Goal: Information Seeking & Learning: Check status

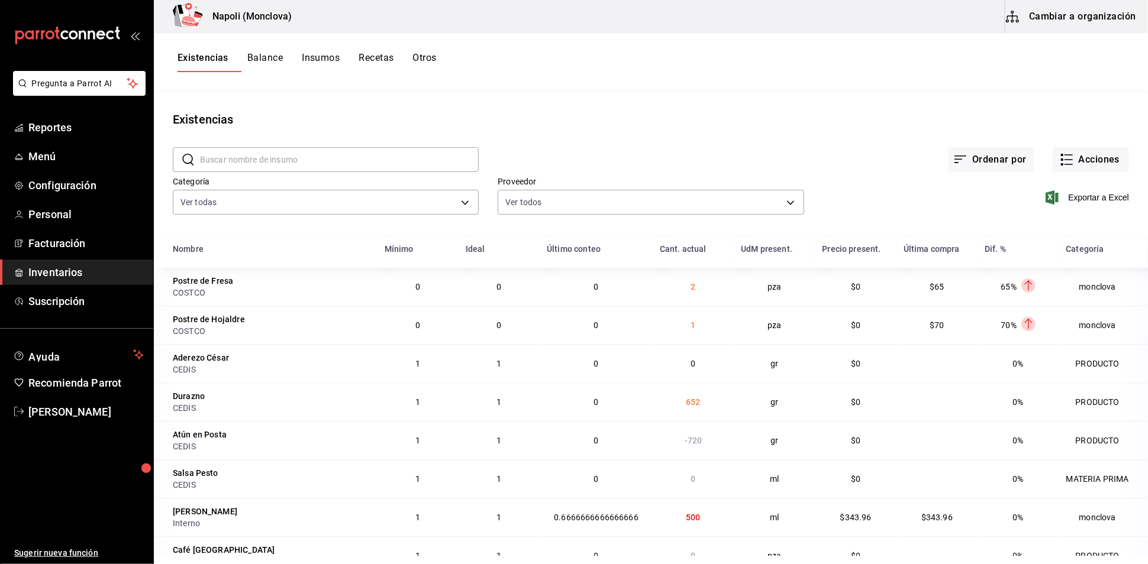
click at [1033, 128] on div "Existencias" at bounding box center [651, 120] width 994 height 18
click at [992, 72] on div "Existencias Balance Insumos Recetas Otros" at bounding box center [651, 62] width 994 height 20
drag, startPoint x: 378, startPoint y: 164, endPoint x: 372, endPoint y: 166, distance: 6.0
click at [372, 166] on input "text" at bounding box center [339, 160] width 279 height 24
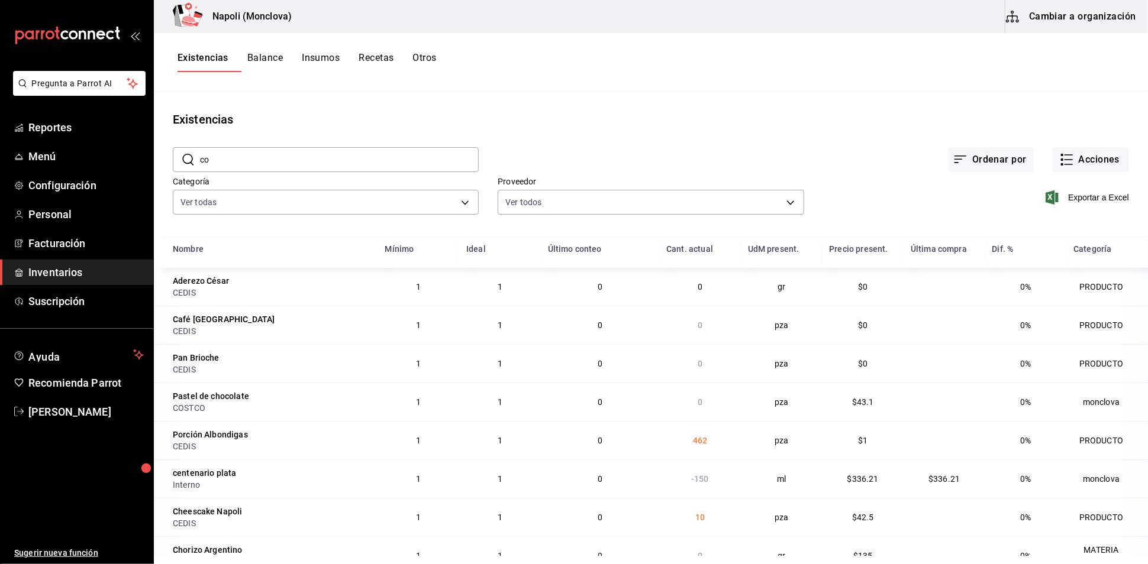
type input "c"
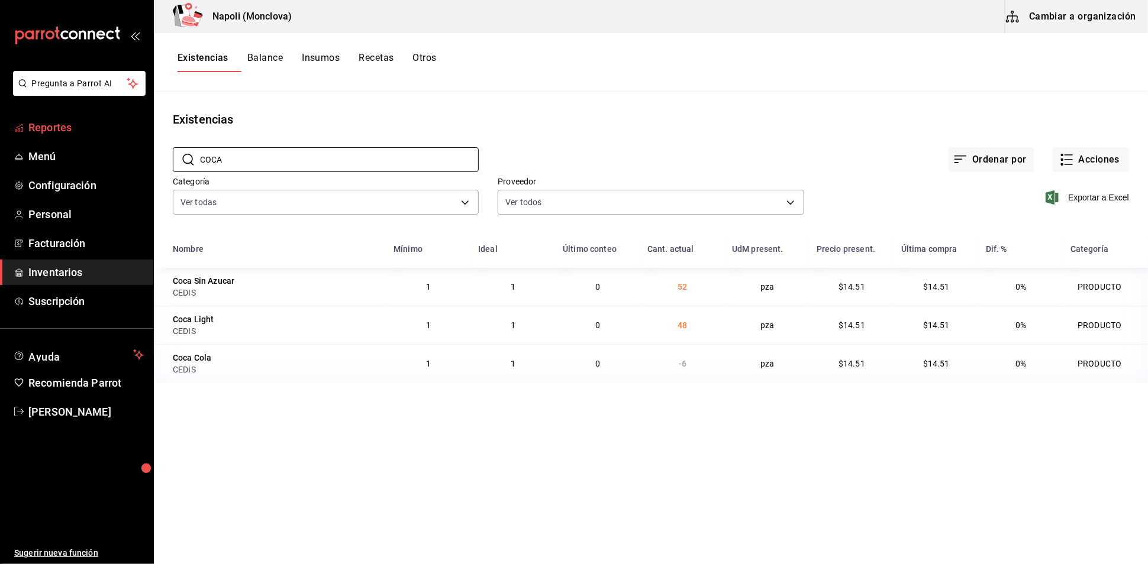
type input "COCA"
click at [85, 140] on link "Reportes" at bounding box center [76, 127] width 153 height 25
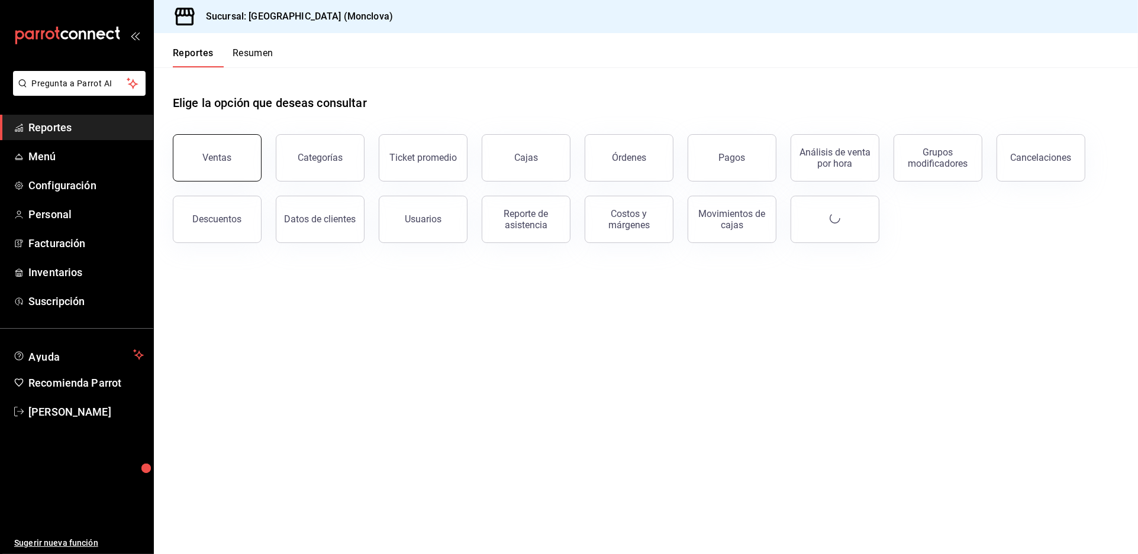
click at [250, 177] on button "Ventas" at bounding box center [217, 157] width 89 height 47
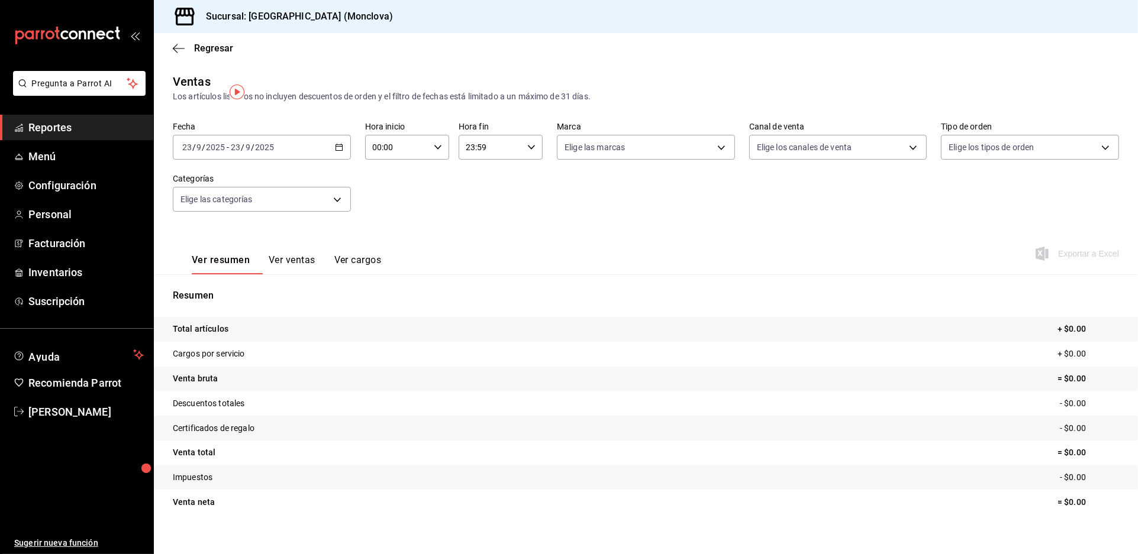
click at [343, 151] on icon "button" at bounding box center [339, 147] width 8 height 8
click at [260, 296] on span "Rango de fechas" at bounding box center [229, 289] width 92 height 12
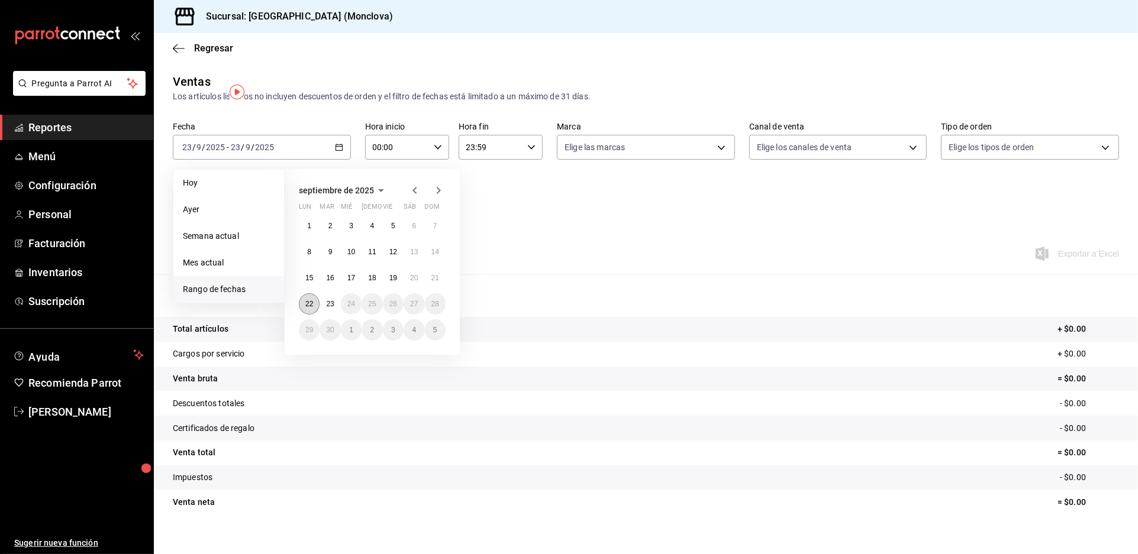
click at [304, 315] on button "22" at bounding box center [309, 303] width 21 height 21
